Goal: Transaction & Acquisition: Purchase product/service

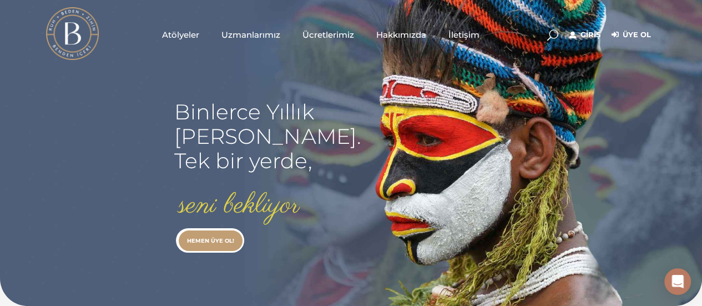
type input "[EMAIL_ADDRESS][DOMAIN_NAME]"
click at [596, 35] on link "Giriş" at bounding box center [585, 34] width 31 height 13
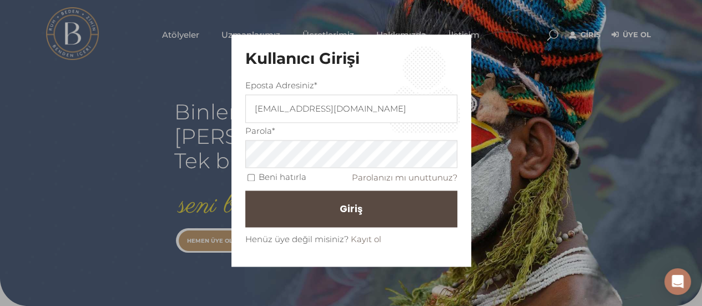
click at [251, 175] on input "Beni hatırla" at bounding box center [251, 177] width 7 height 7
checkbox input "true"
click at [348, 209] on span "Giriş" at bounding box center [356, 209] width 23 height 19
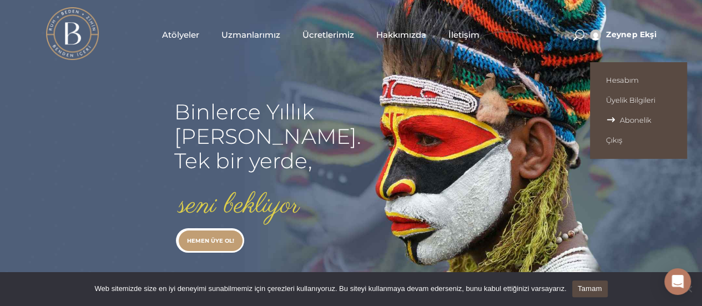
click at [623, 120] on span "Abonelik" at bounding box center [638, 120] width 65 height 9
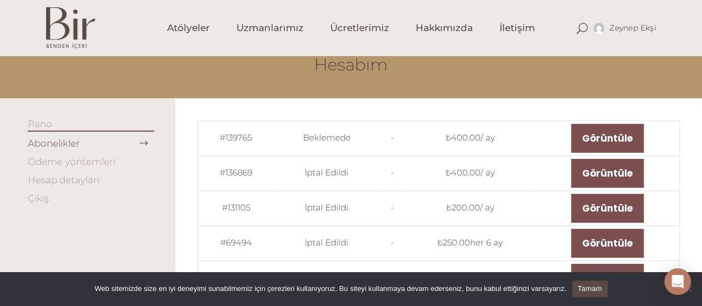
scroll to position [111, 0]
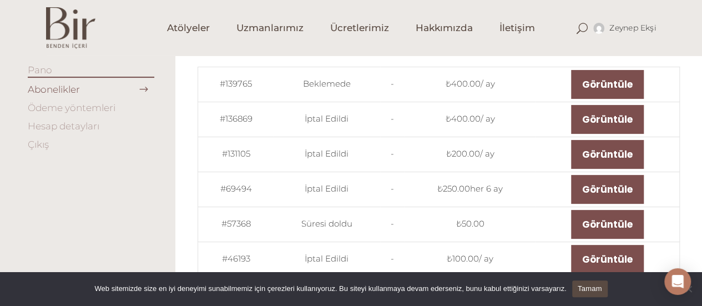
click at [91, 106] on link "Ödeme yöntemleri" at bounding box center [72, 107] width 88 height 11
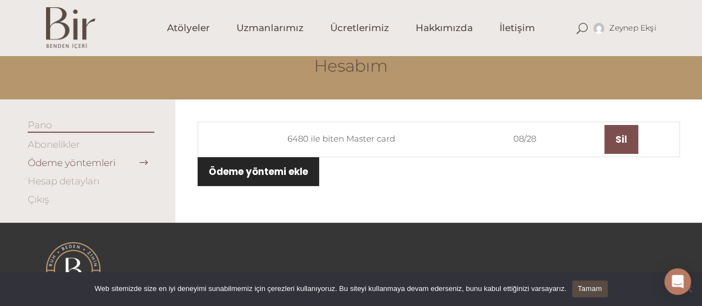
scroll to position [111, 0]
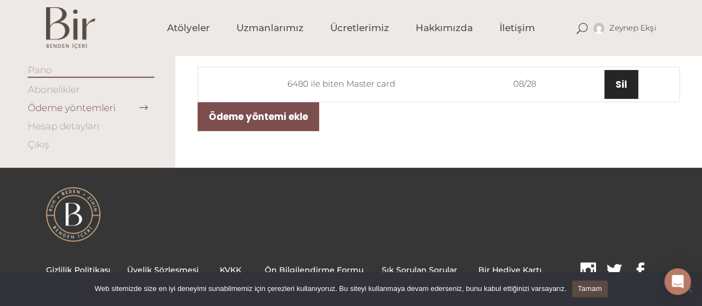
click at [629, 84] on link "Sil" at bounding box center [622, 84] width 34 height 29
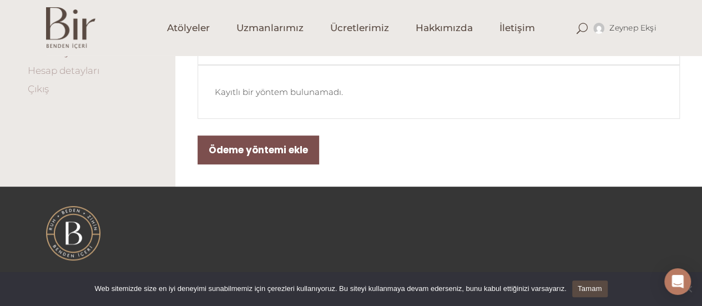
scroll to position [56, 0]
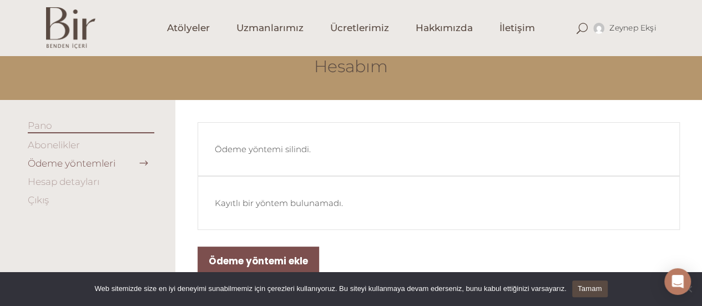
click at [62, 146] on link "Abonelikler" at bounding box center [54, 144] width 52 height 11
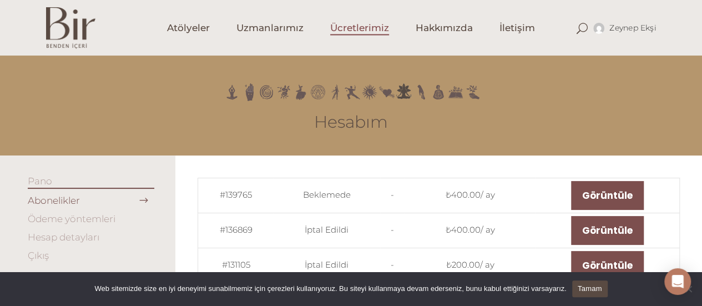
click at [353, 28] on span "Ücretlerimiz" at bounding box center [359, 28] width 59 height 13
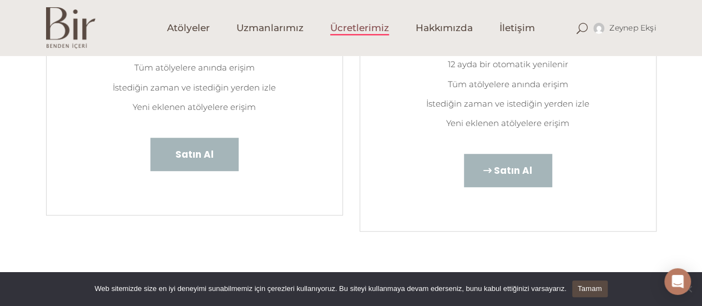
scroll to position [278, 0]
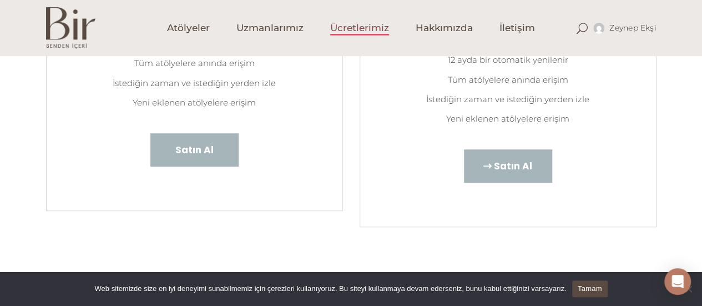
click at [507, 170] on span "Satın Al" at bounding box center [513, 166] width 38 height 14
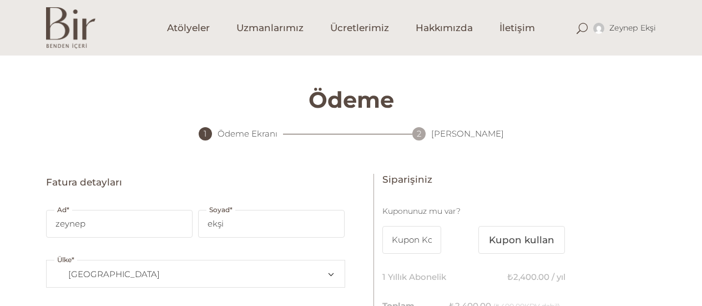
select select "TR34"
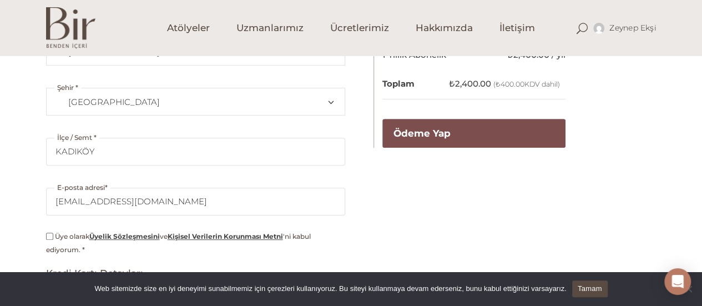
scroll to position [278, 0]
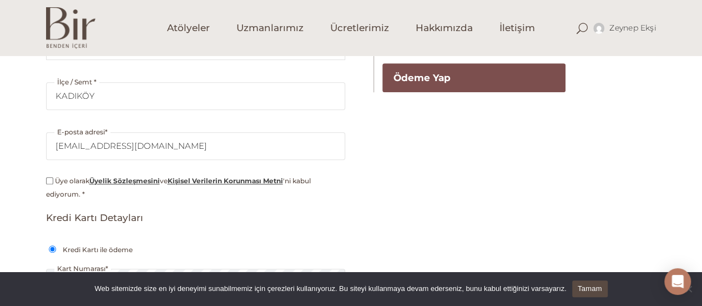
click at [49, 180] on input "Üye olarak Üyelik Sözleşmesini ve Kişisel Verilerin Korunması Metni 'ni kabul e…" at bounding box center [49, 180] width 7 height 7
checkbox input "true"
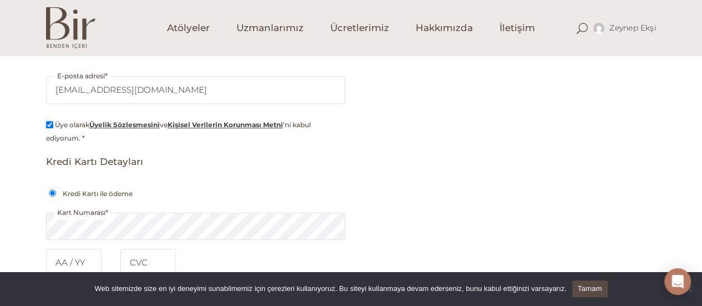
scroll to position [389, 0]
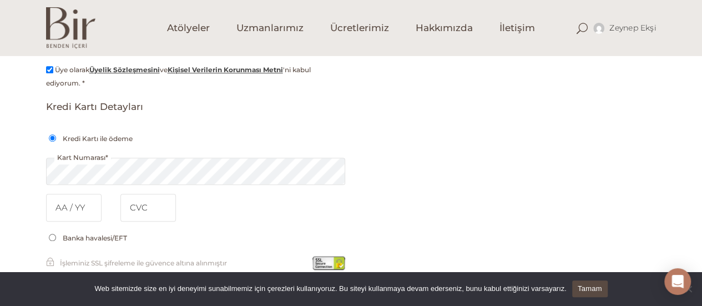
drag, startPoint x: 403, startPoint y: 184, endPoint x: 300, endPoint y: 205, distance: 105.3
click at [403, 185] on div "Fatura detayları Ad * [PERSON_NAME] * ekşi Ülke * Bir ülke/bölge seçin… [GEOGRA…" at bounding box center [351, 35] width 611 height 501
click at [64, 207] on input "text" at bounding box center [74, 208] width 56 height 28
type input "09 / 2030"
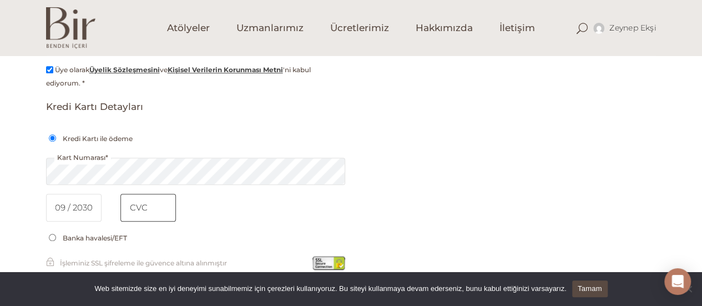
scroll to position [0, 0]
click at [146, 208] on input "tel" at bounding box center [149, 208] width 56 height 28
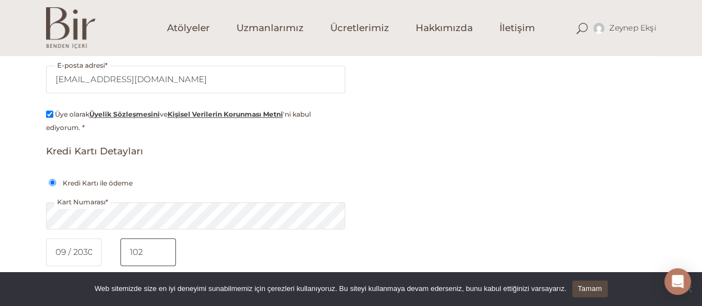
scroll to position [203, 0]
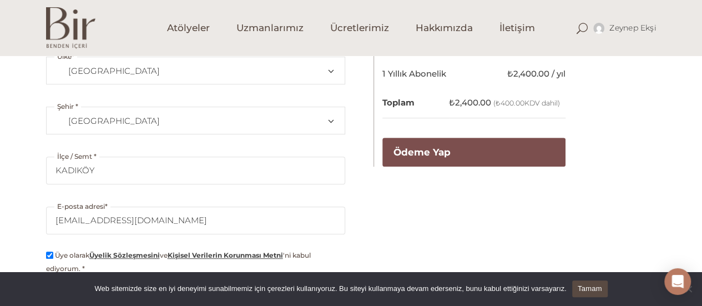
type input "102"
click at [299, 199] on p "E-posta adresi * zeynepeksi64@gmail.com" at bounding box center [195, 218] width 299 height 50
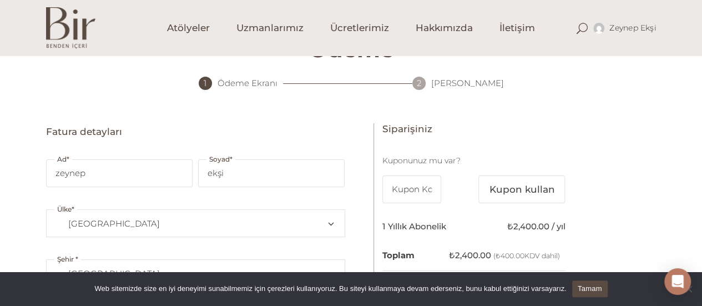
scroll to position [111, 0]
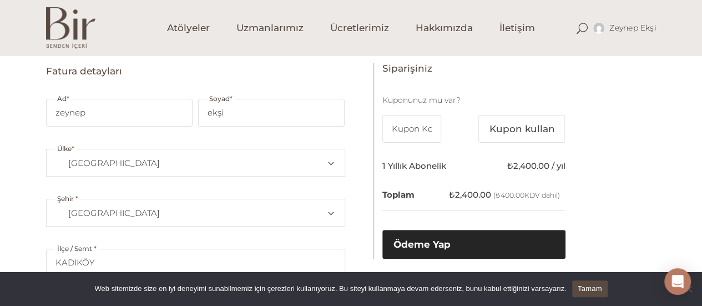
click at [444, 247] on button "Ödeme Yap" at bounding box center [474, 244] width 183 height 29
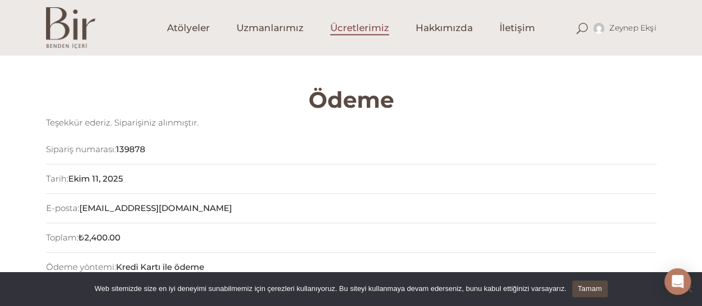
click at [377, 27] on span "Ücretlerimiz" at bounding box center [359, 28] width 59 height 13
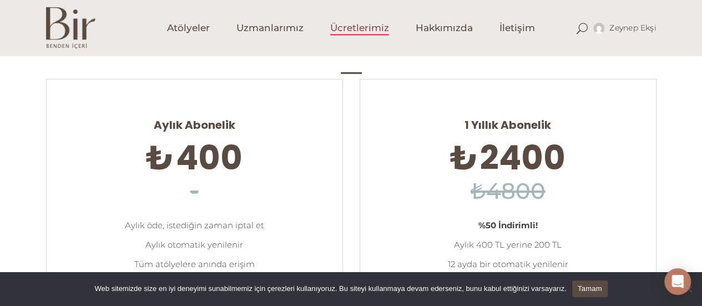
scroll to position [222, 0]
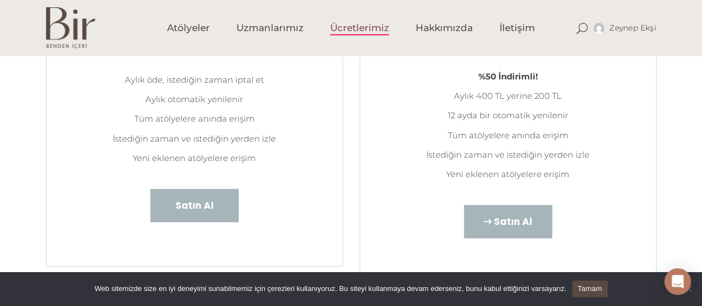
click at [518, 222] on span "Satın Al" at bounding box center [513, 221] width 38 height 14
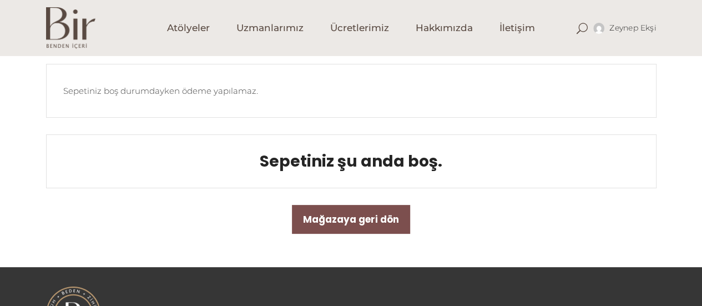
scroll to position [111, 0]
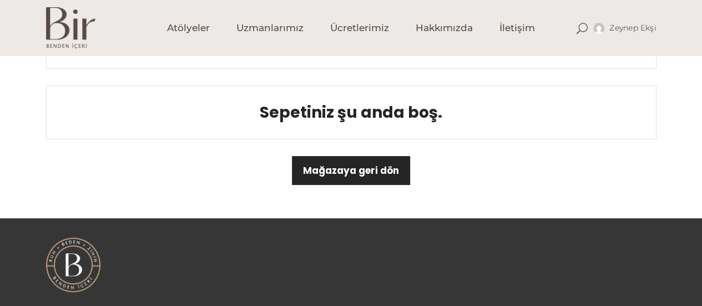
click at [363, 168] on link "Mağazaya geri dön" at bounding box center [351, 170] width 118 height 29
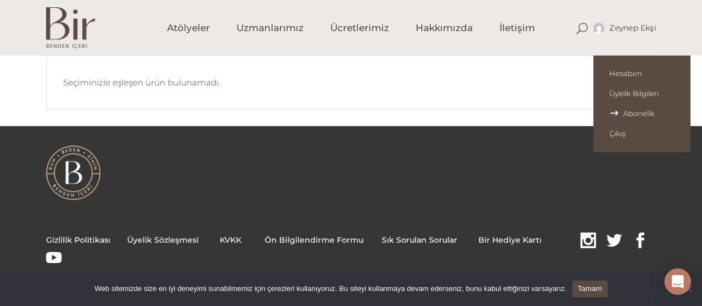
click at [635, 114] on span "Abonelik" at bounding box center [642, 113] width 65 height 9
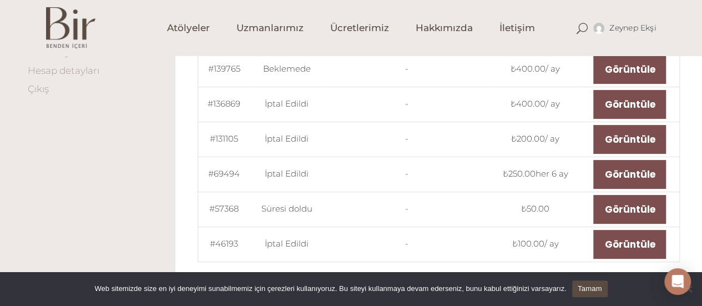
scroll to position [111, 0]
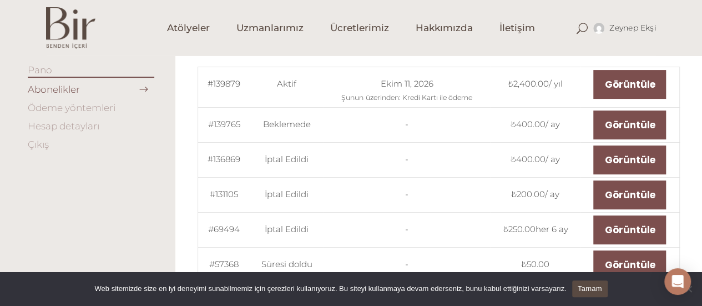
click at [61, 109] on link "Ödeme yöntemleri" at bounding box center [72, 107] width 88 height 11
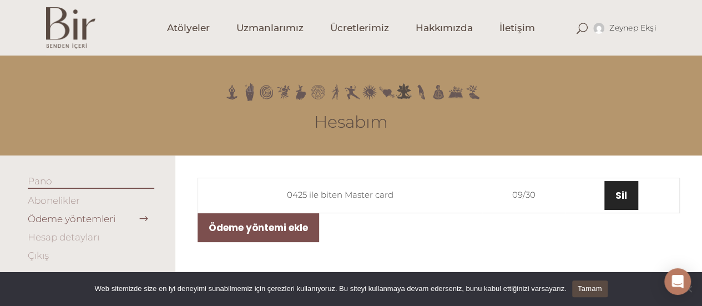
click at [626, 198] on link "Sil" at bounding box center [622, 195] width 34 height 29
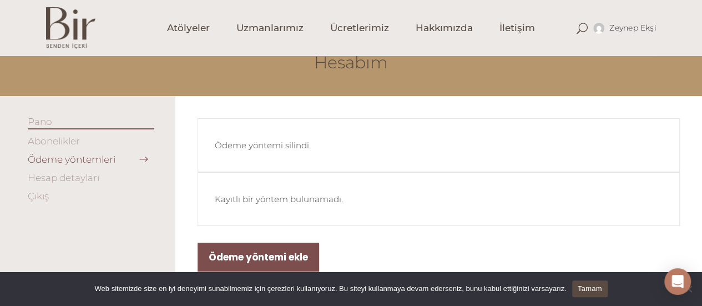
scroll to position [111, 0]
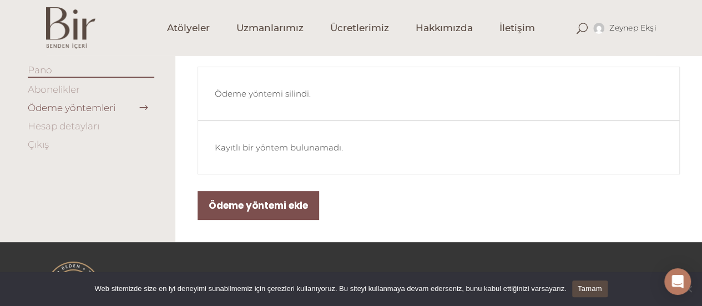
click at [78, 131] on link "Hesap detayları" at bounding box center [64, 126] width 72 height 11
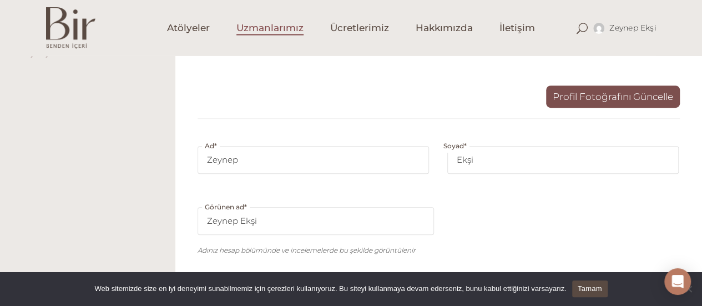
scroll to position [56, 0]
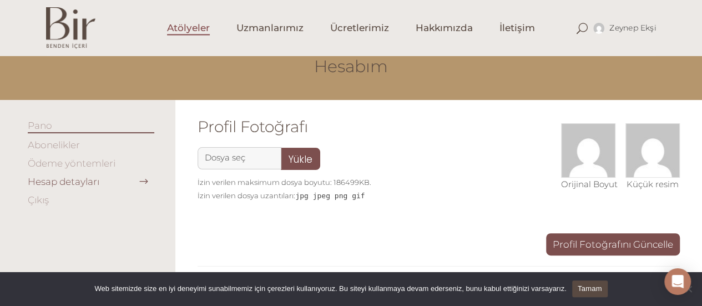
click at [192, 22] on span "Atölyeler" at bounding box center [188, 28] width 43 height 13
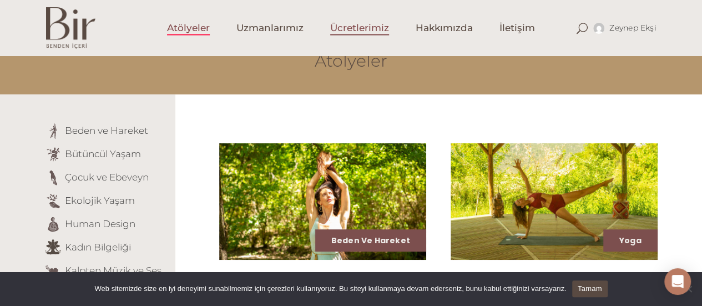
scroll to position [167, 0]
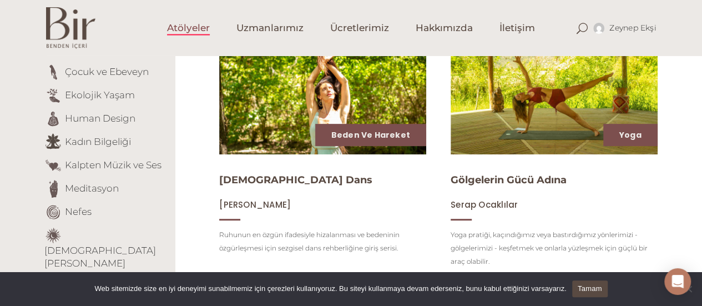
click at [590, 292] on link "Tamam" at bounding box center [591, 288] width 36 height 17
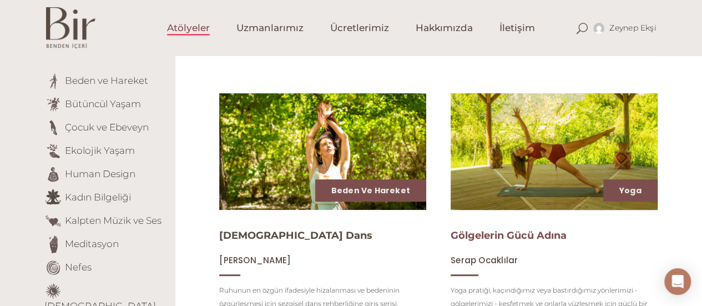
scroll to position [0, 0]
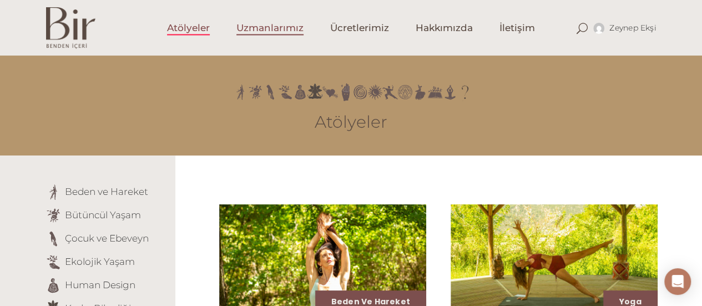
click at [284, 28] on span "Uzmanlarımız" at bounding box center [270, 28] width 67 height 13
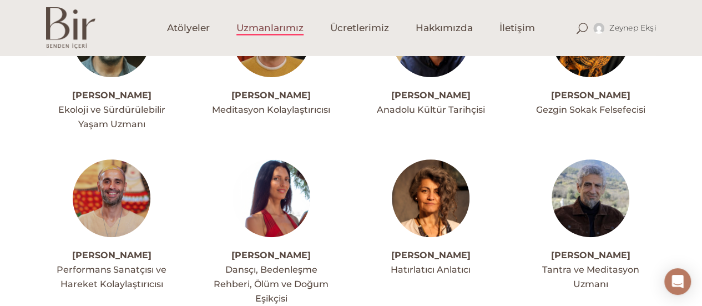
scroll to position [222, 0]
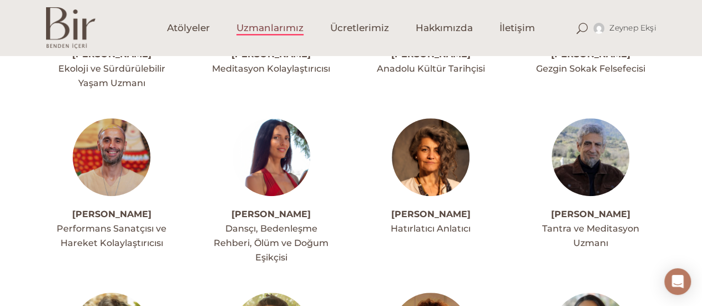
click at [263, 153] on img at bounding box center [272, 157] width 78 height 78
